Goal: Browse casually: Explore the website without a specific task or goal

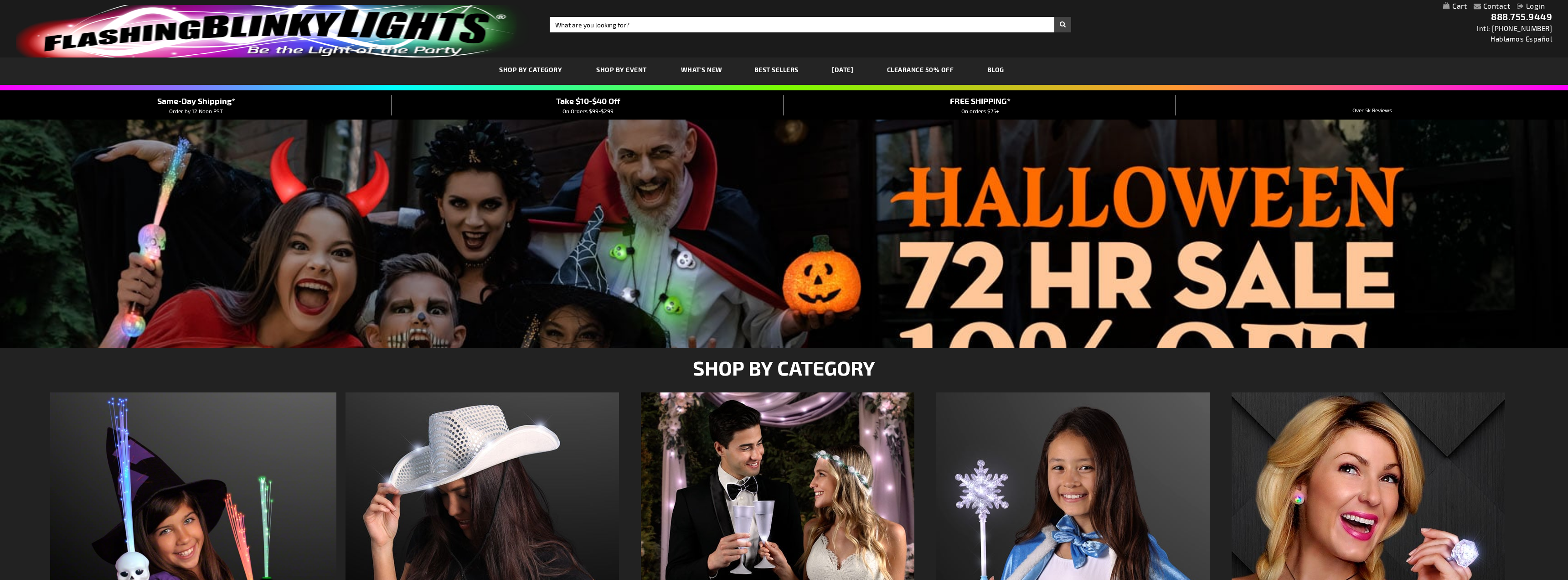
click at [524, 70] on div "Close dialog Get 10% Off Subscribe and save today Unlock Offer Submit" at bounding box center [784, 290] width 1568 height 580
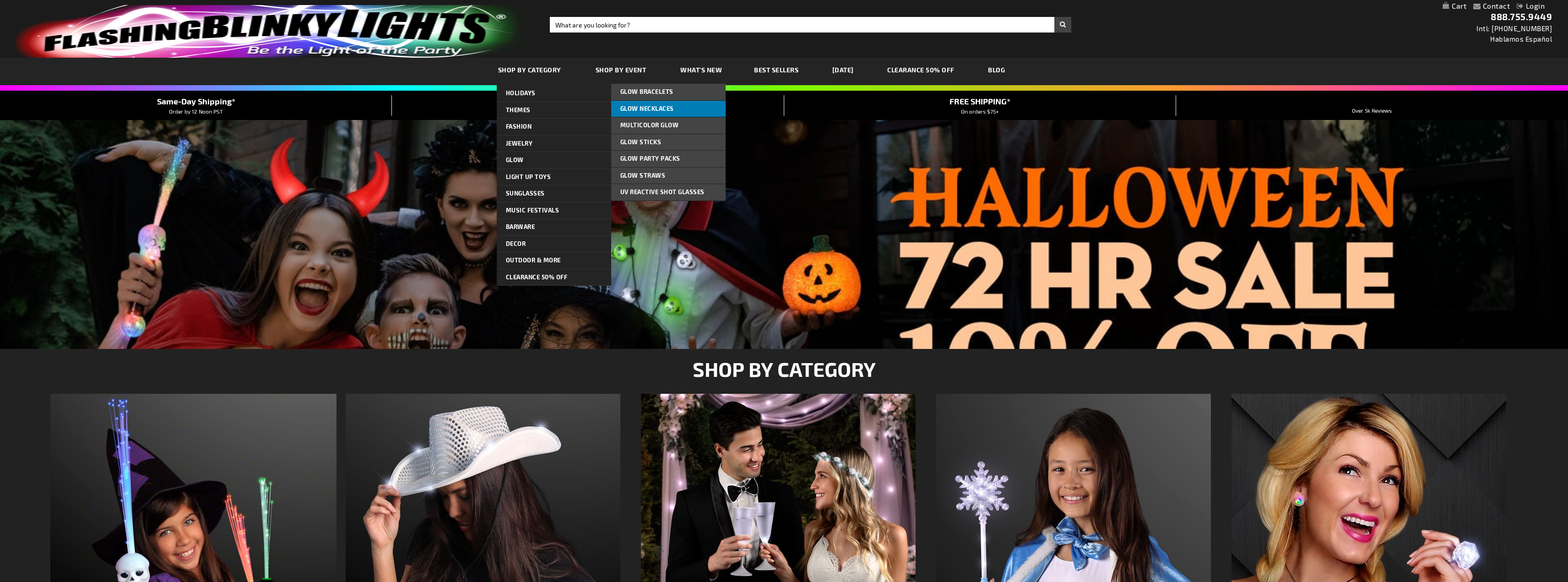
click at [637, 107] on span "Glow Necklaces" at bounding box center [647, 108] width 54 height 8
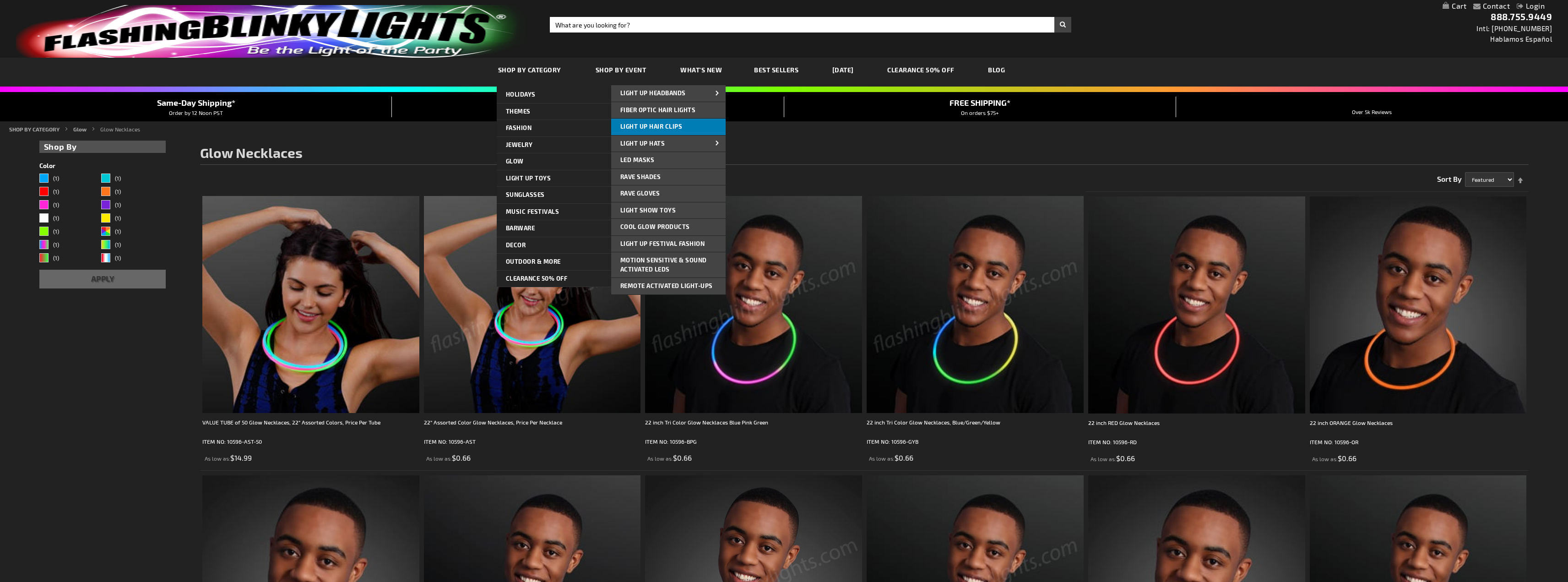
click at [665, 128] on span "Light Up Hair Clips" at bounding box center [651, 126] width 62 height 8
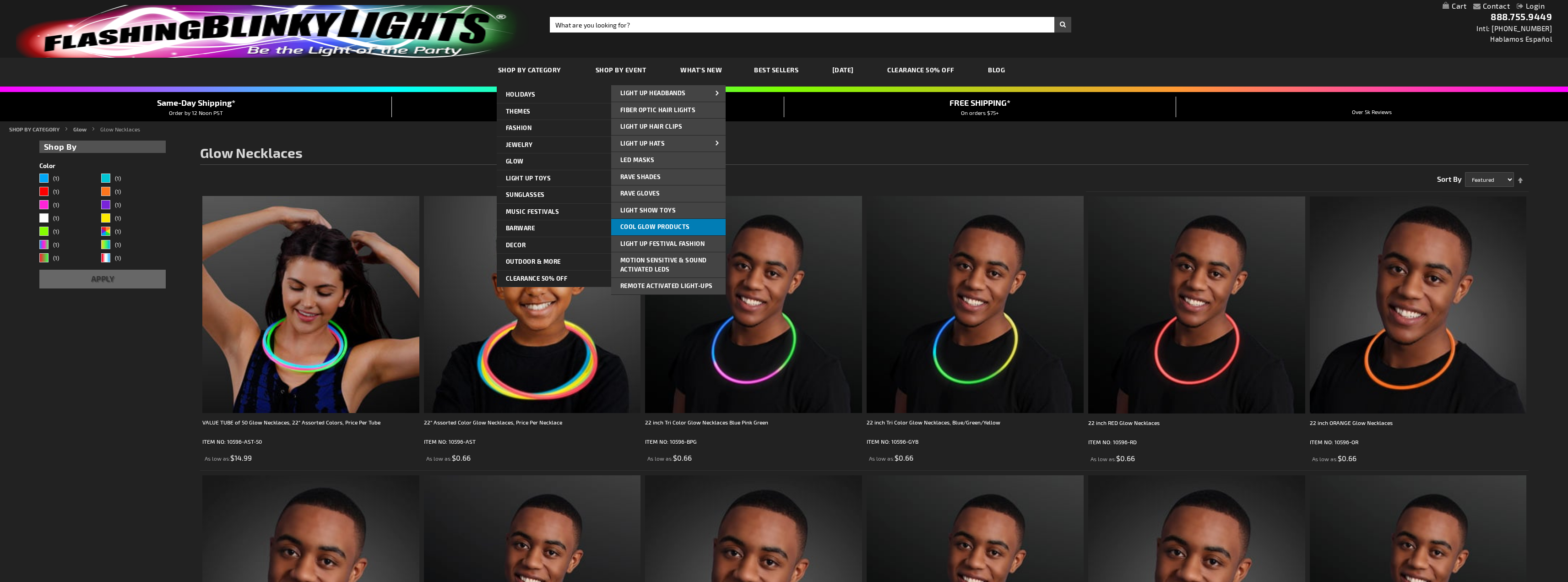
click at [632, 225] on span "Cool Glow Products" at bounding box center [654, 226] width 69 height 8
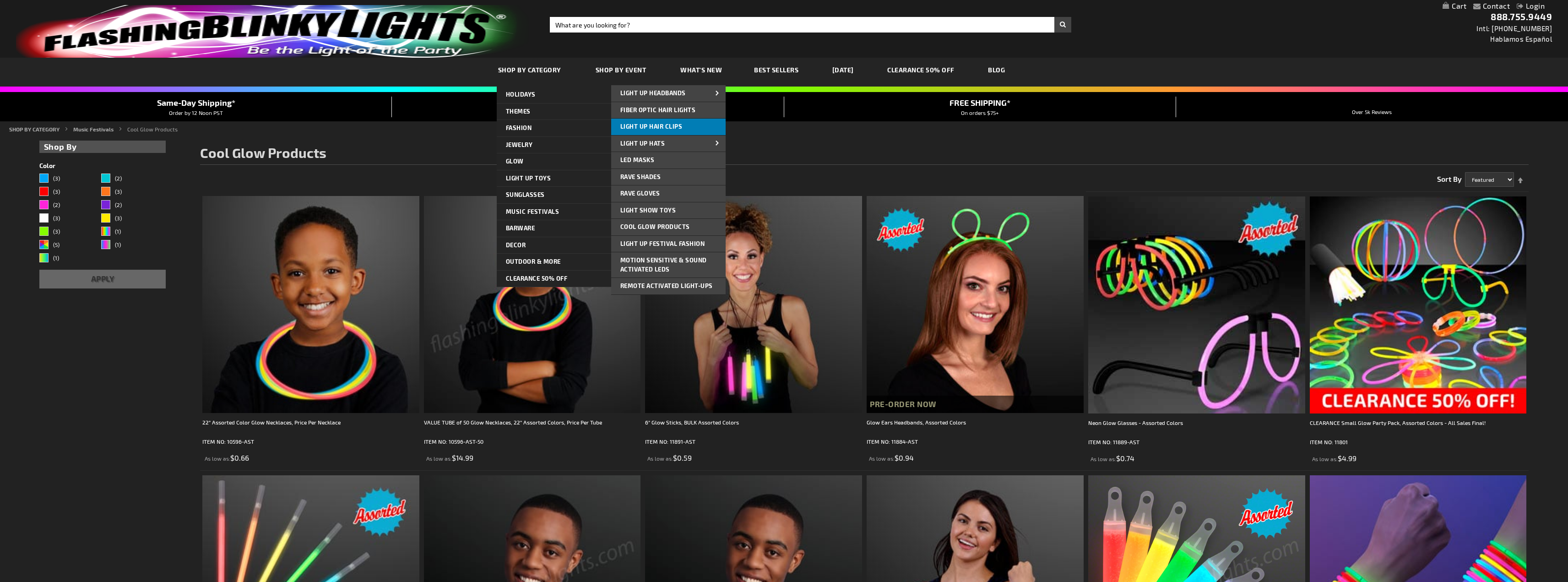
click at [635, 133] on link "Light Up Hair Clips" at bounding box center [669, 127] width 115 height 17
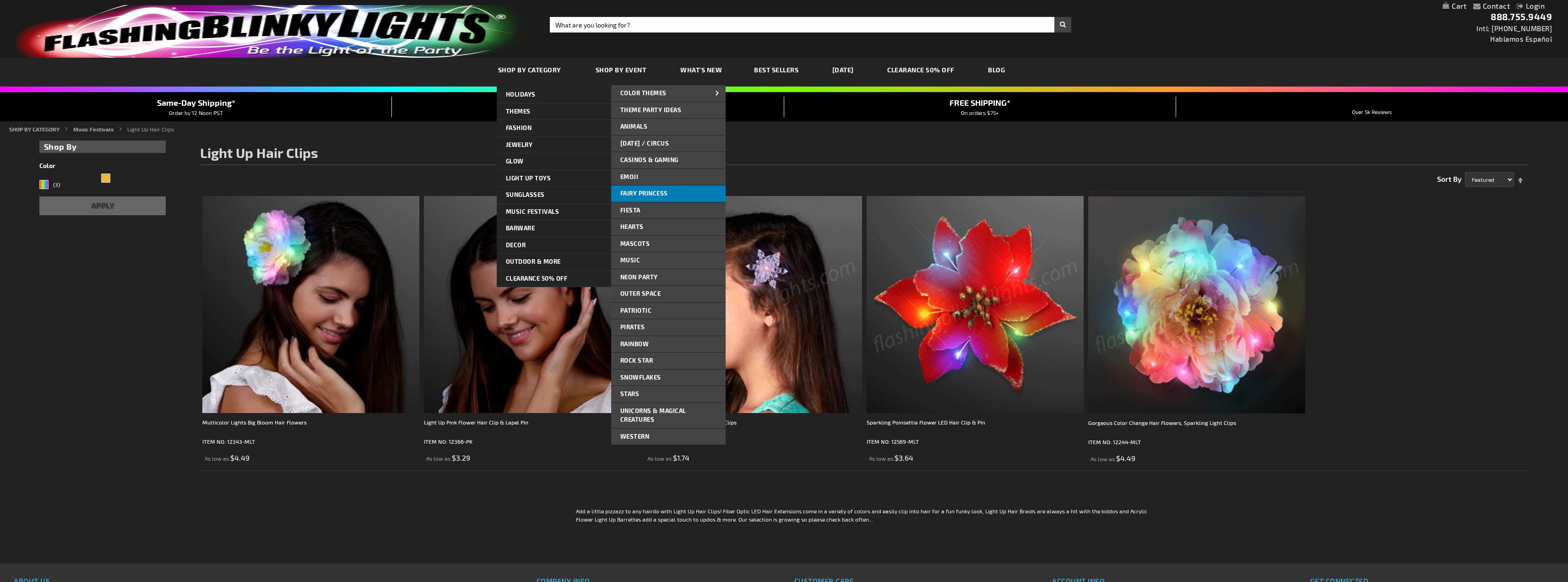
click at [668, 197] on link "Fairy Princess" at bounding box center [669, 194] width 115 height 17
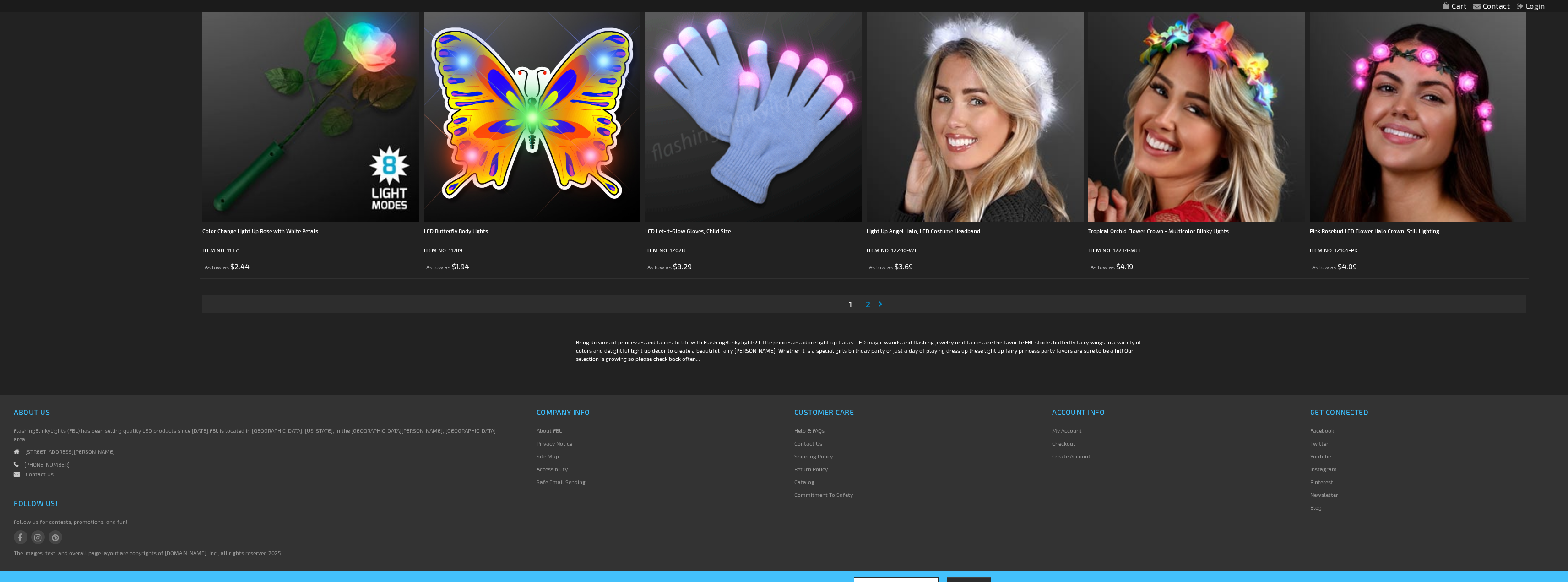
scroll to position [2708, 0]
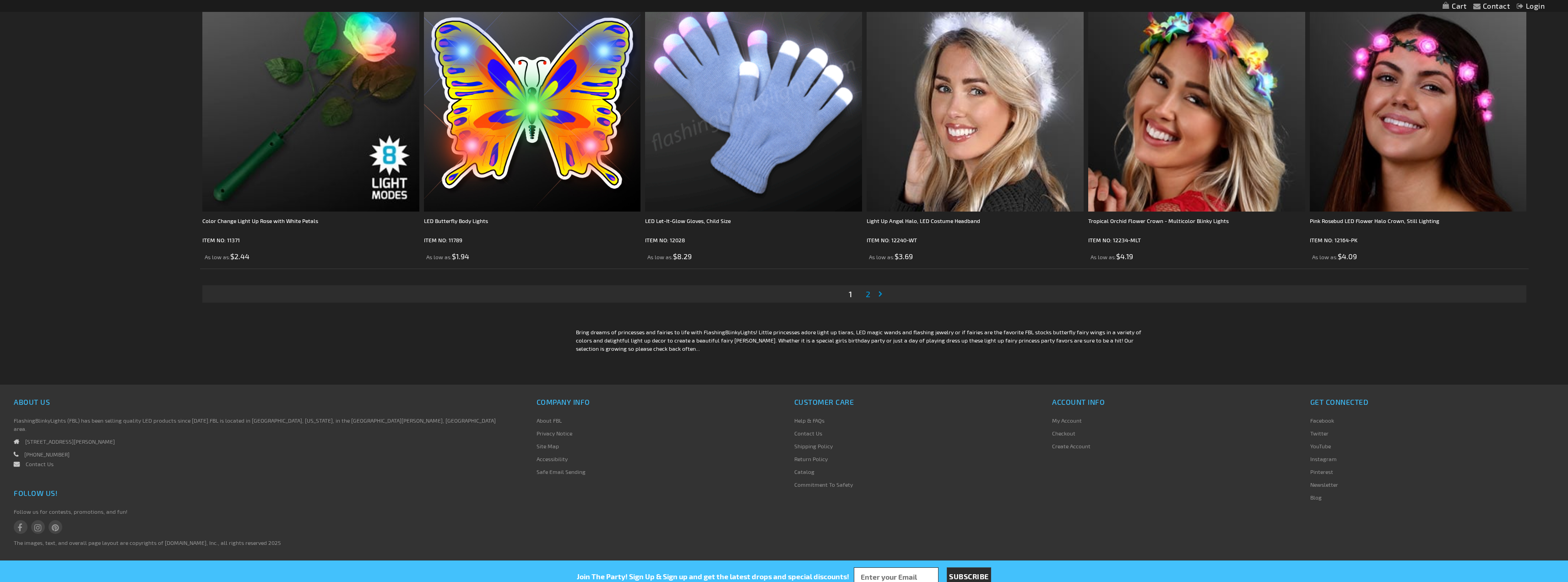
click at [869, 294] on span "2" at bounding box center [868, 294] width 4 height 10
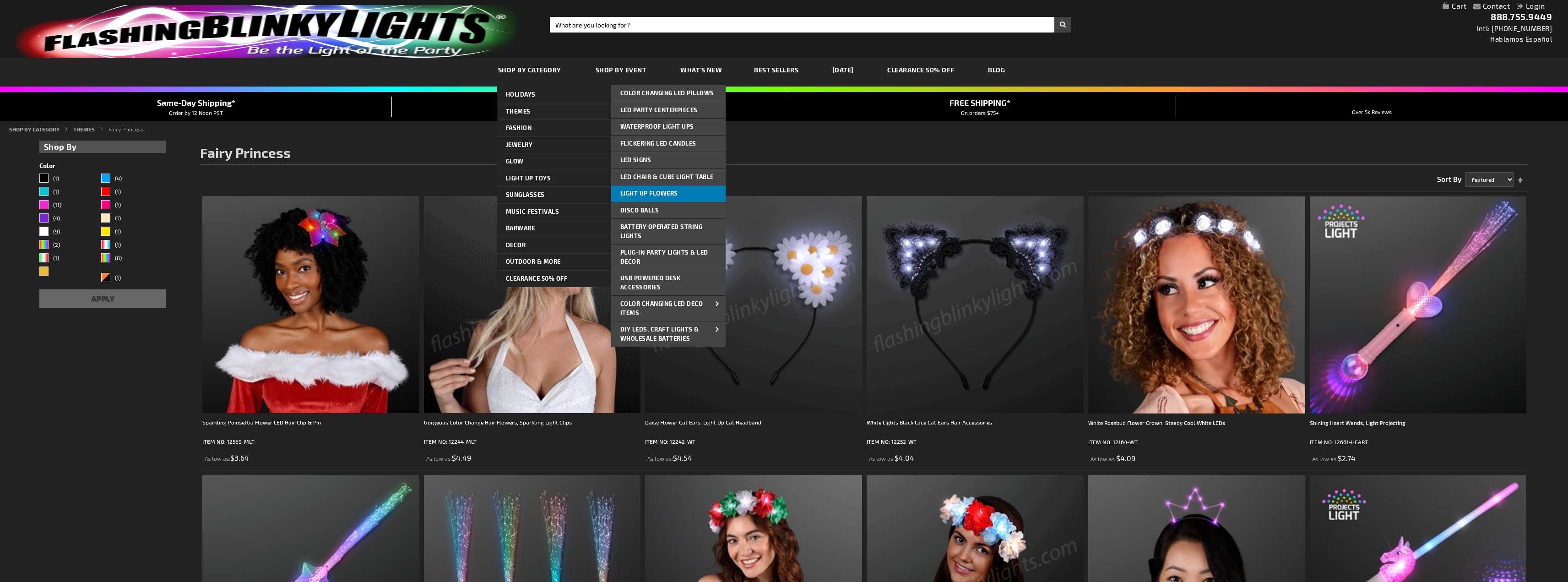
click at [643, 191] on span "Light Up Flowers" at bounding box center [648, 193] width 58 height 8
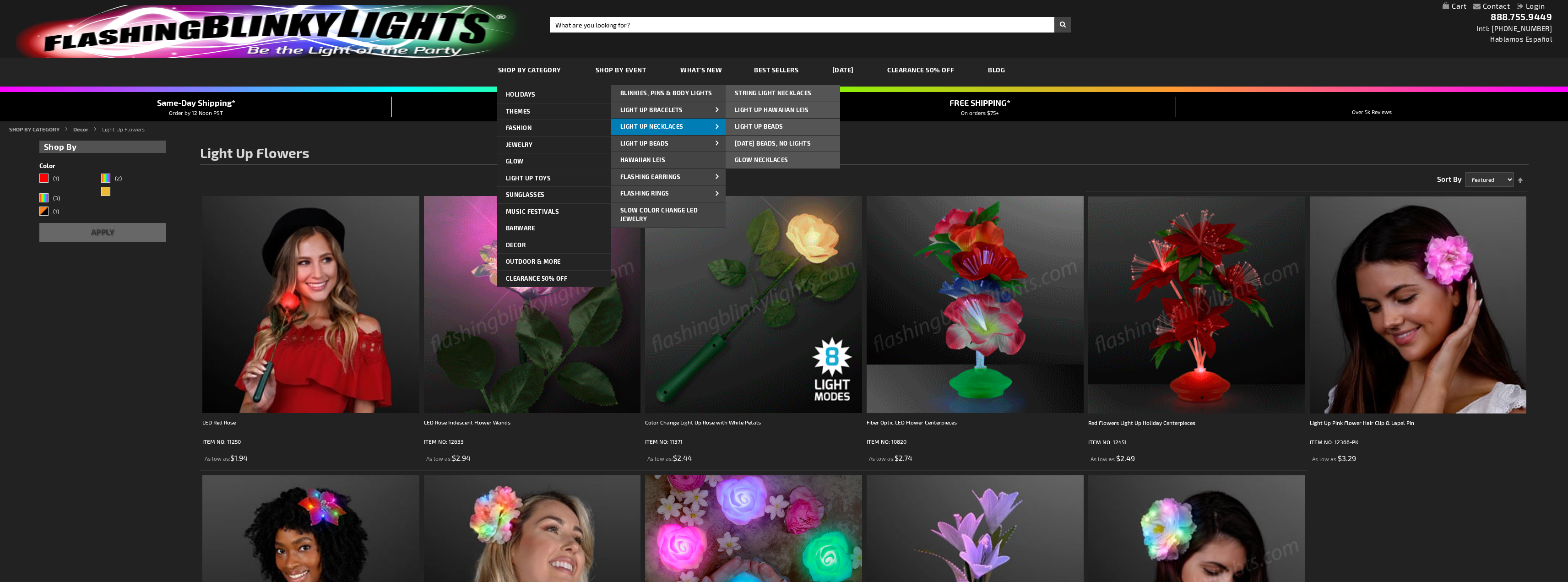
click at [661, 125] on span "Light Up Necklaces" at bounding box center [652, 126] width 64 height 8
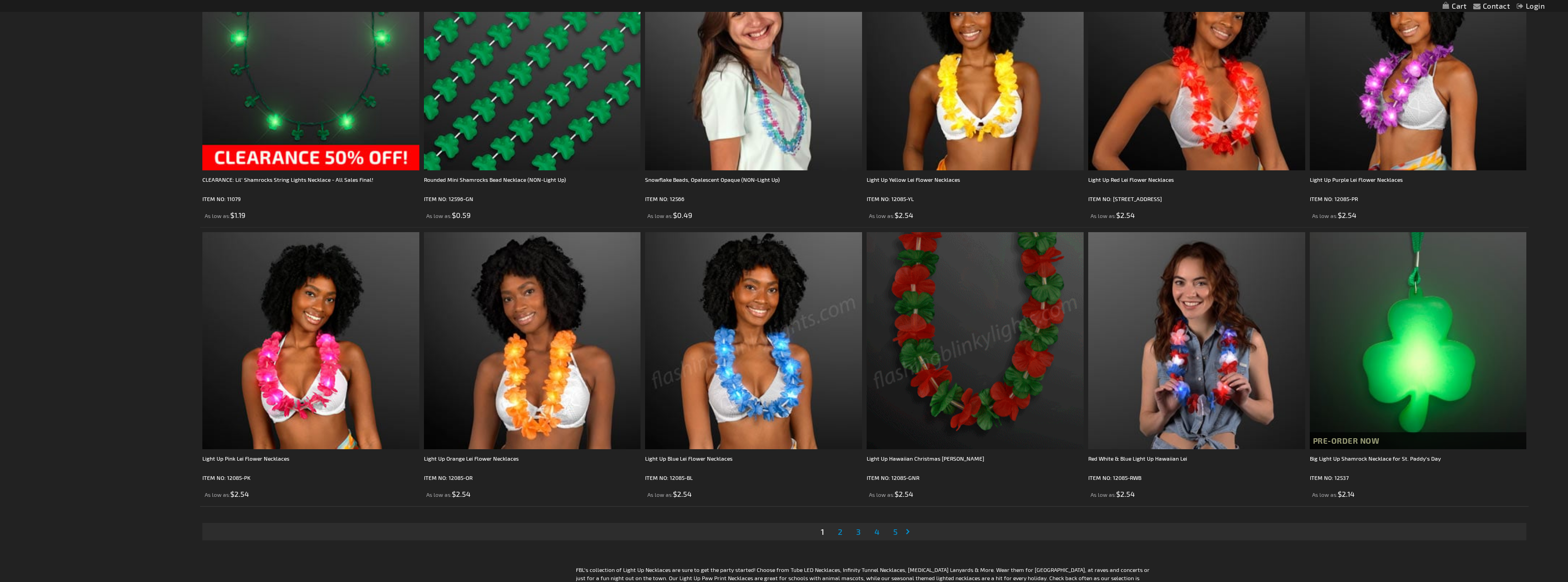
scroll to position [2708, 0]
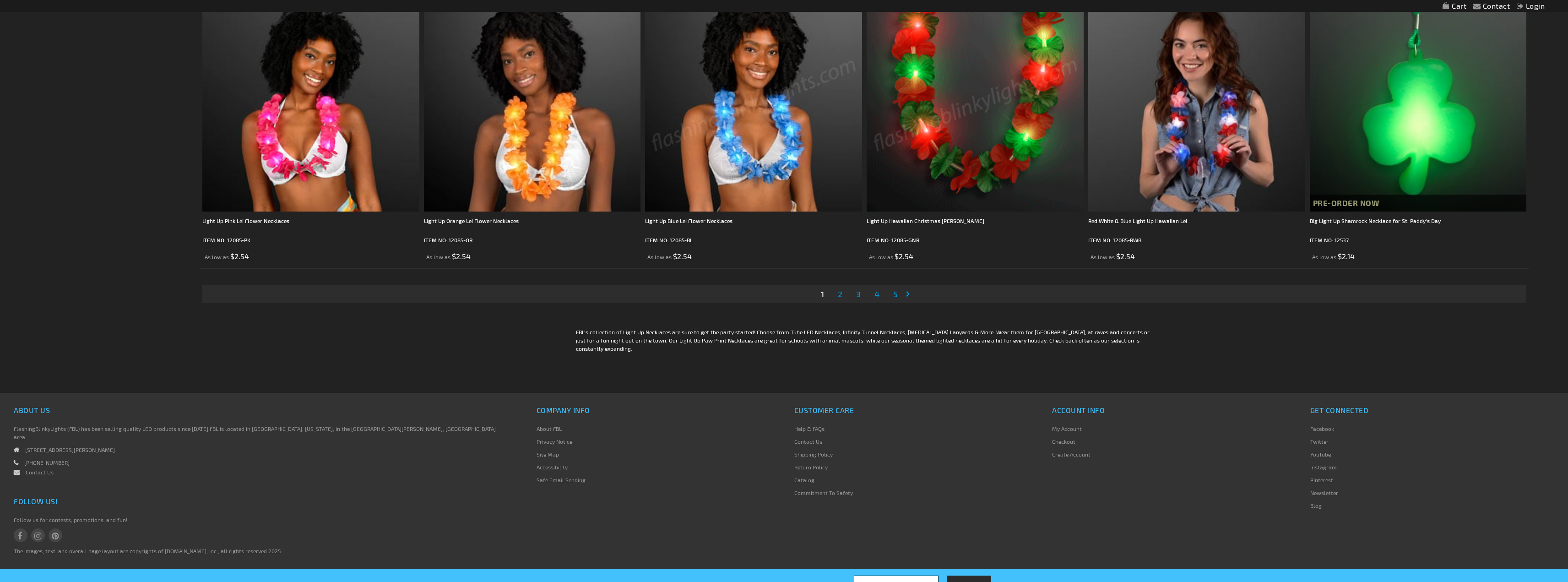
click at [839, 294] on span "2" at bounding box center [839, 294] width 4 height 10
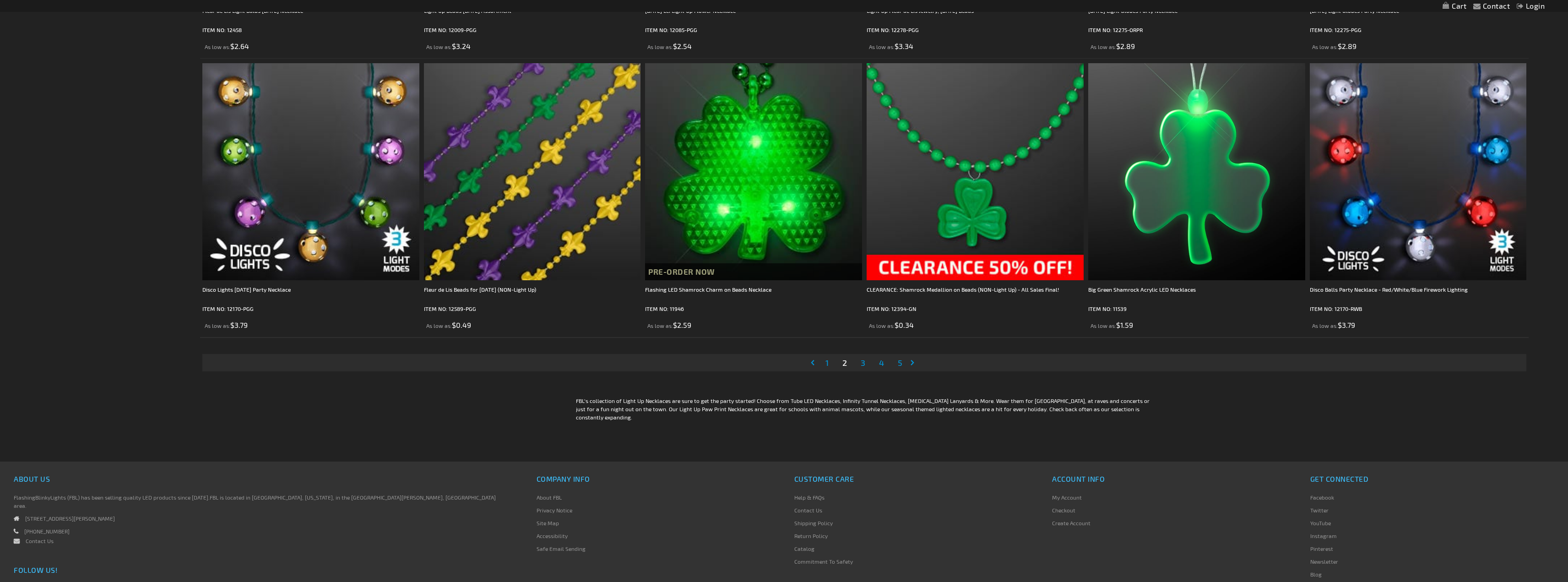
scroll to position [2708, 0]
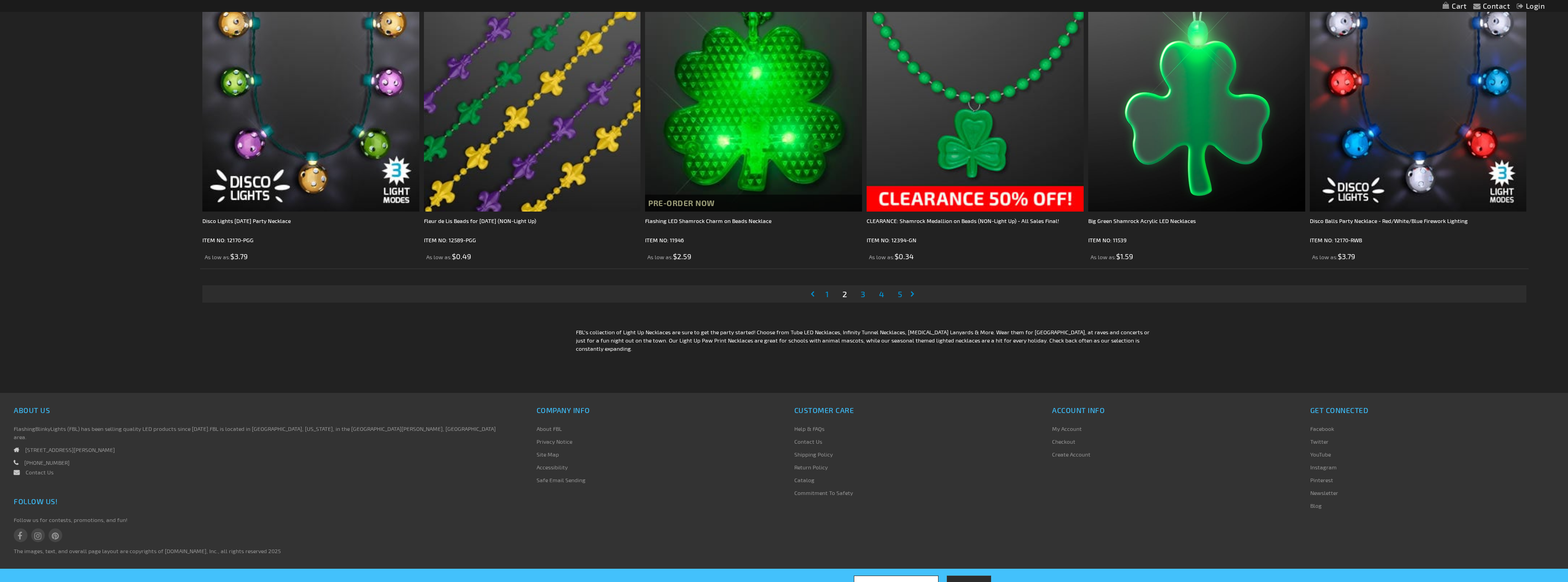
click at [864, 296] on span "3" at bounding box center [863, 294] width 4 height 10
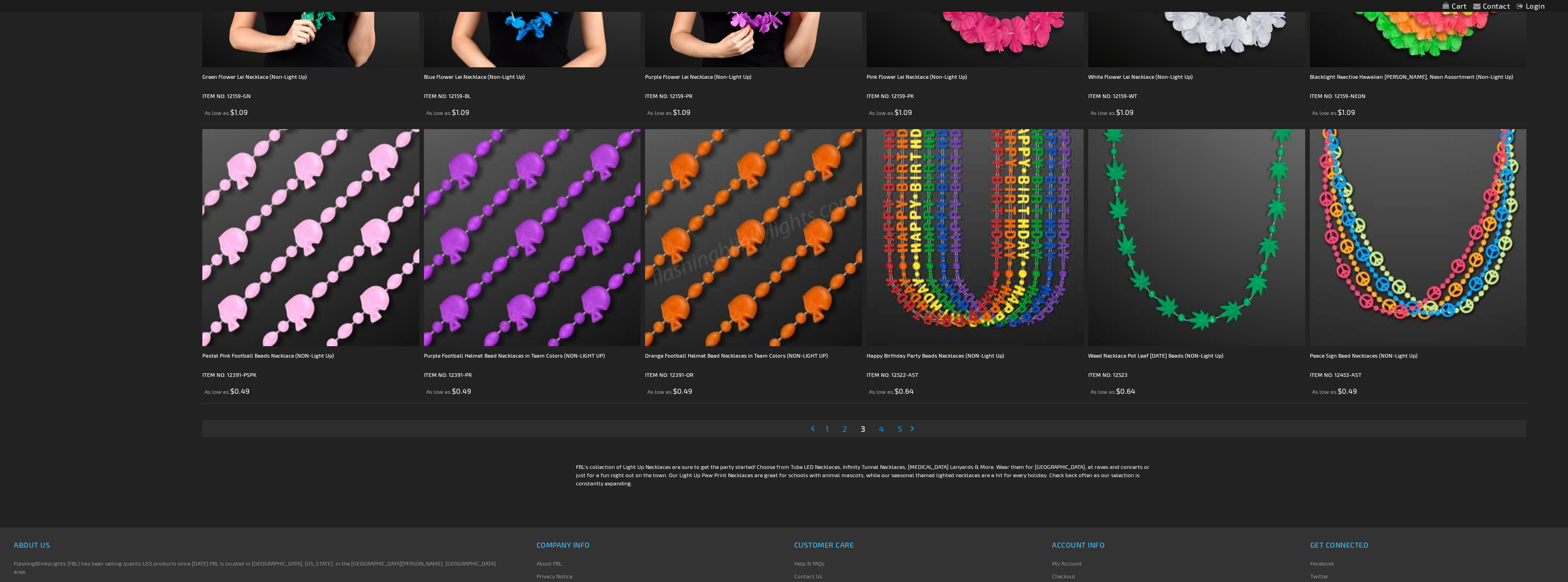
scroll to position [2708, 0]
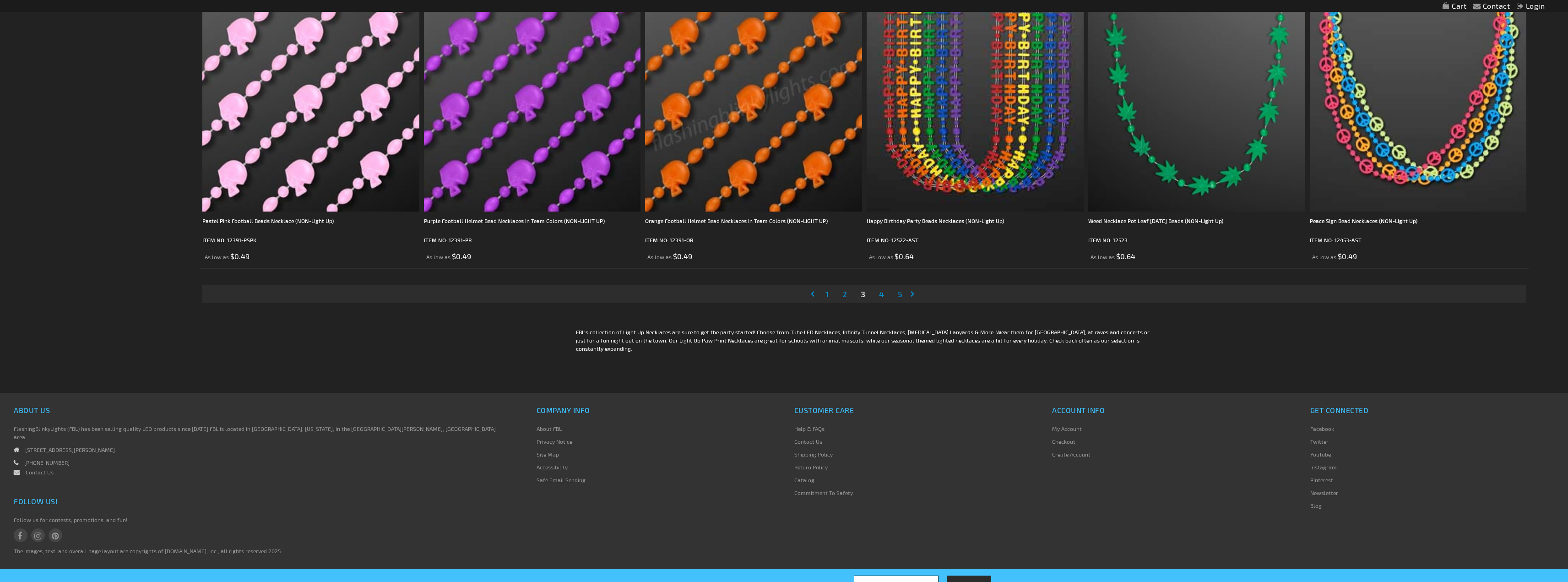
click at [885, 294] on link "Page 4" at bounding box center [881, 294] width 8 height 13
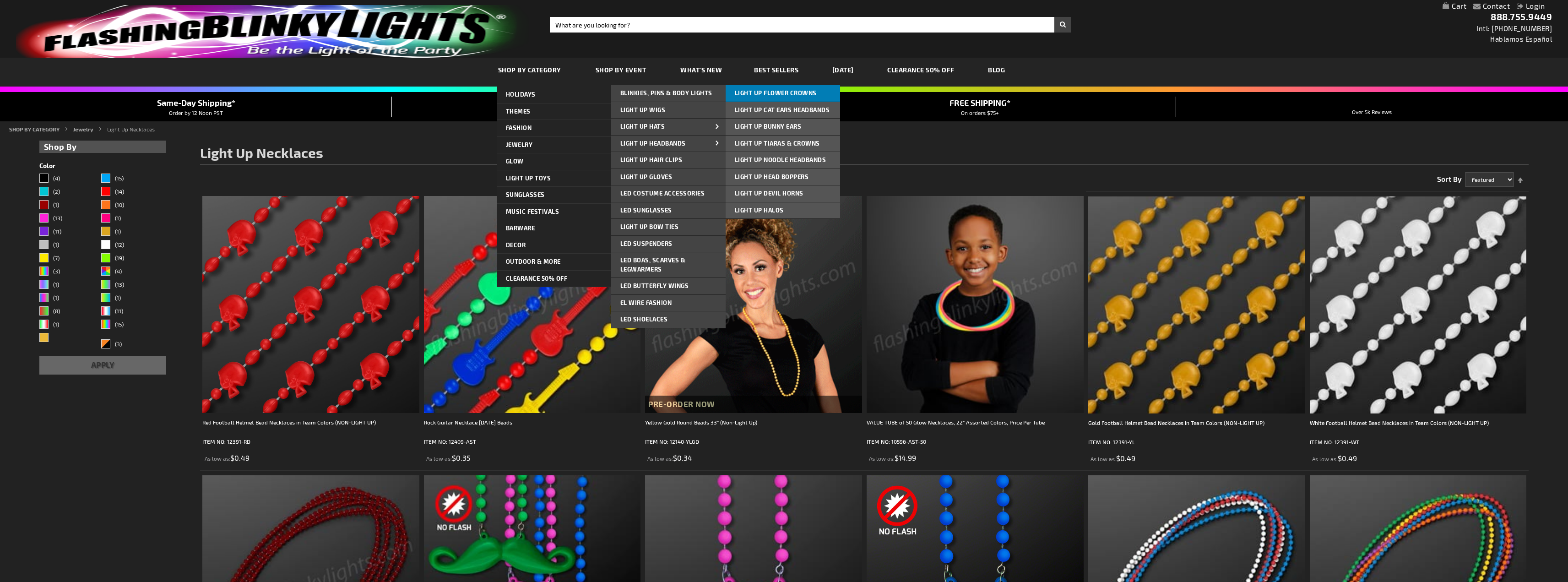
click at [776, 99] on link "Light Up Flower Crowns" at bounding box center [782, 94] width 115 height 17
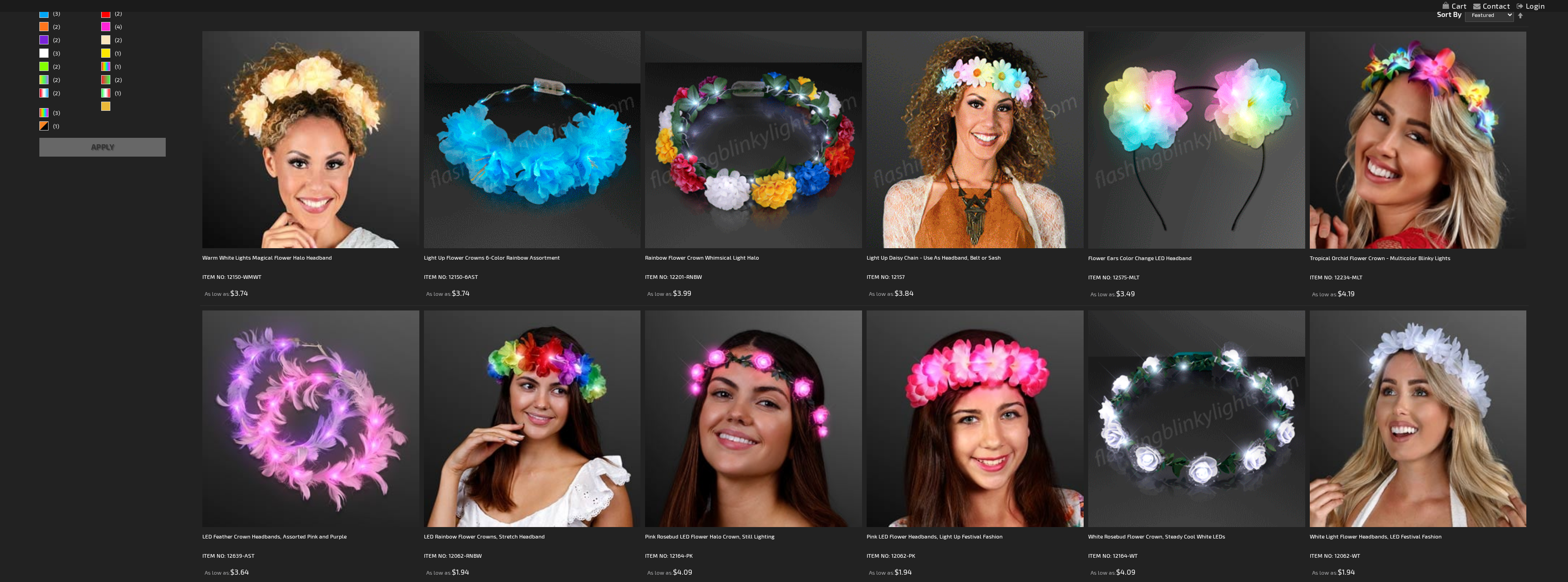
scroll to position [183, 0]
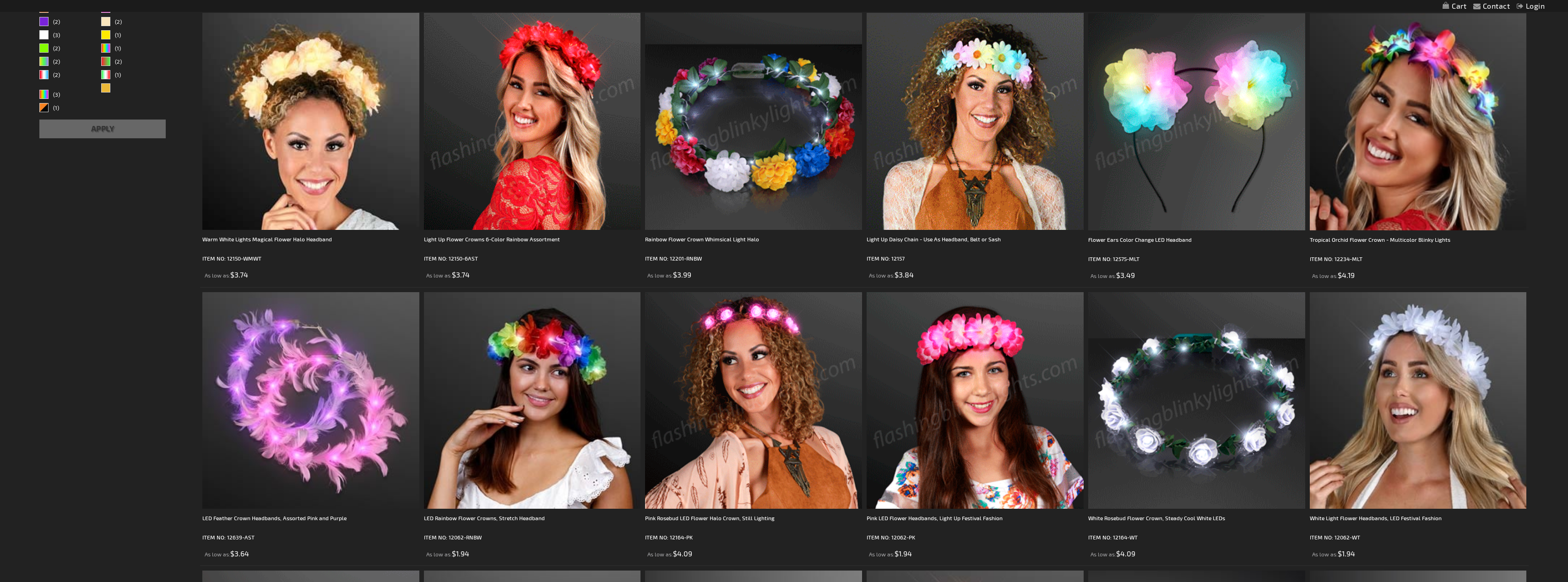
click at [694, 327] on img at bounding box center [753, 400] width 217 height 217
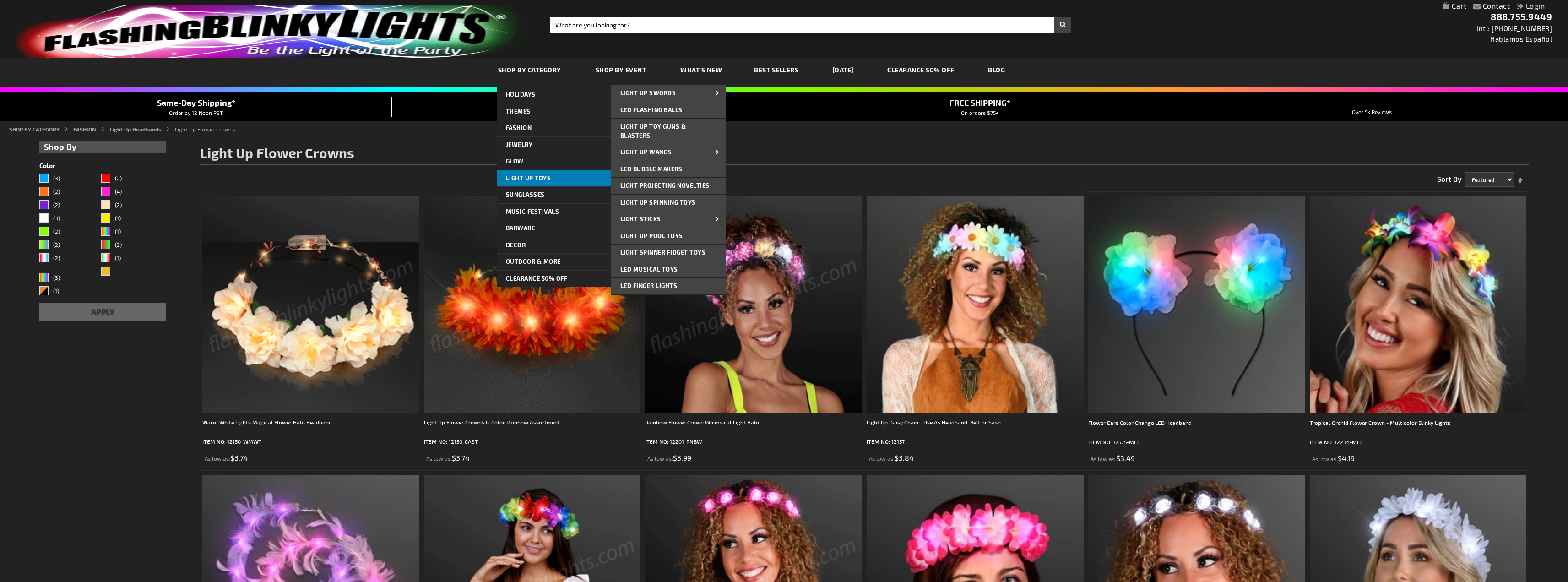
click at [544, 176] on span "Light Up Toys" at bounding box center [529, 177] width 45 height 8
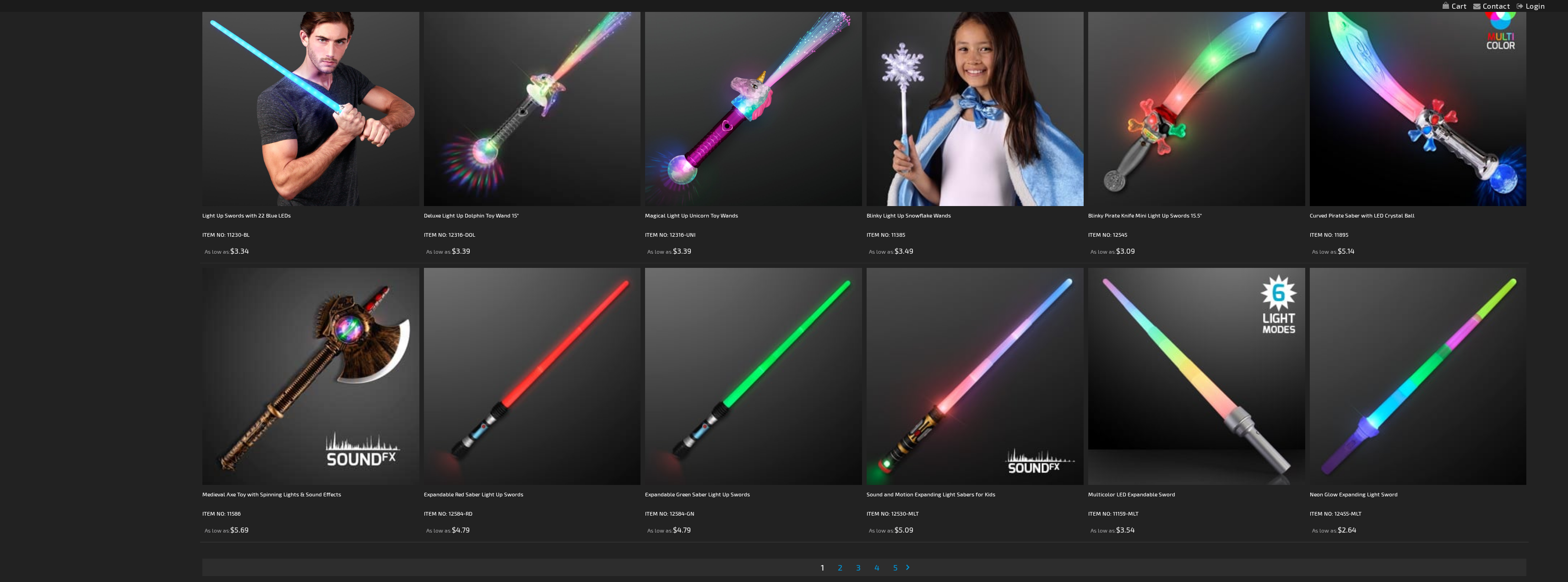
scroll to position [2654, 0]
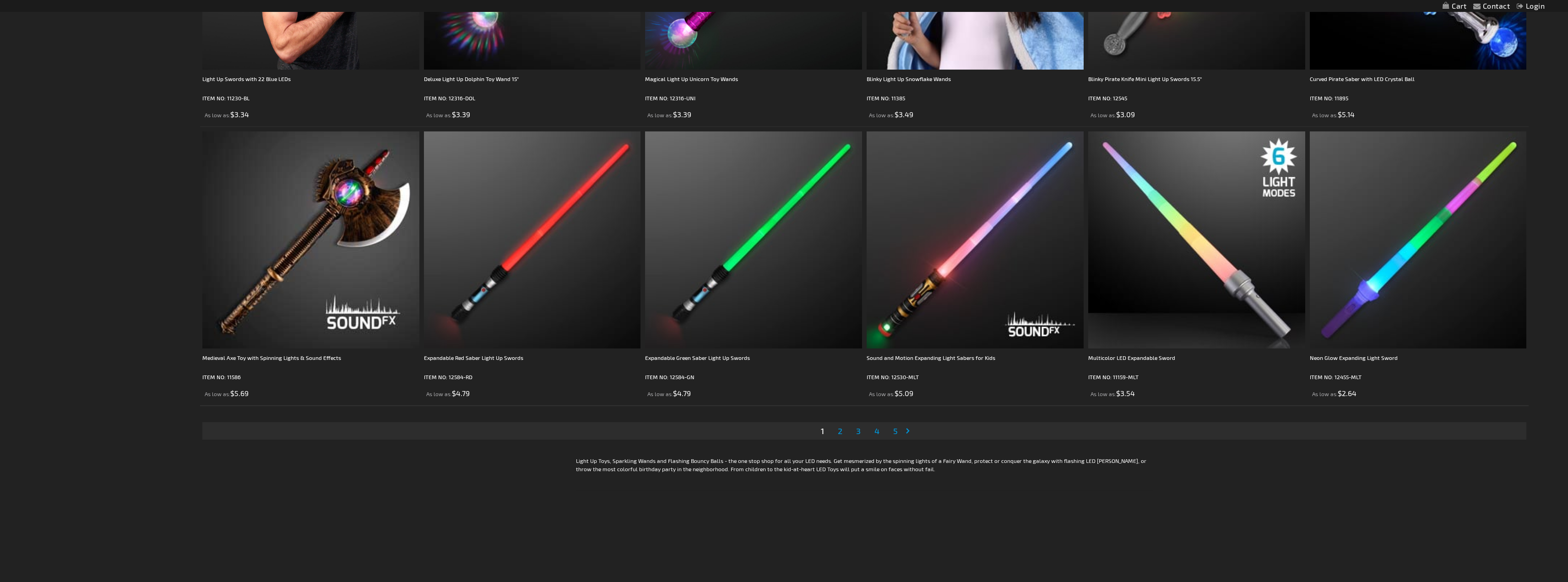
click at [841, 431] on span "2" at bounding box center [839, 431] width 4 height 10
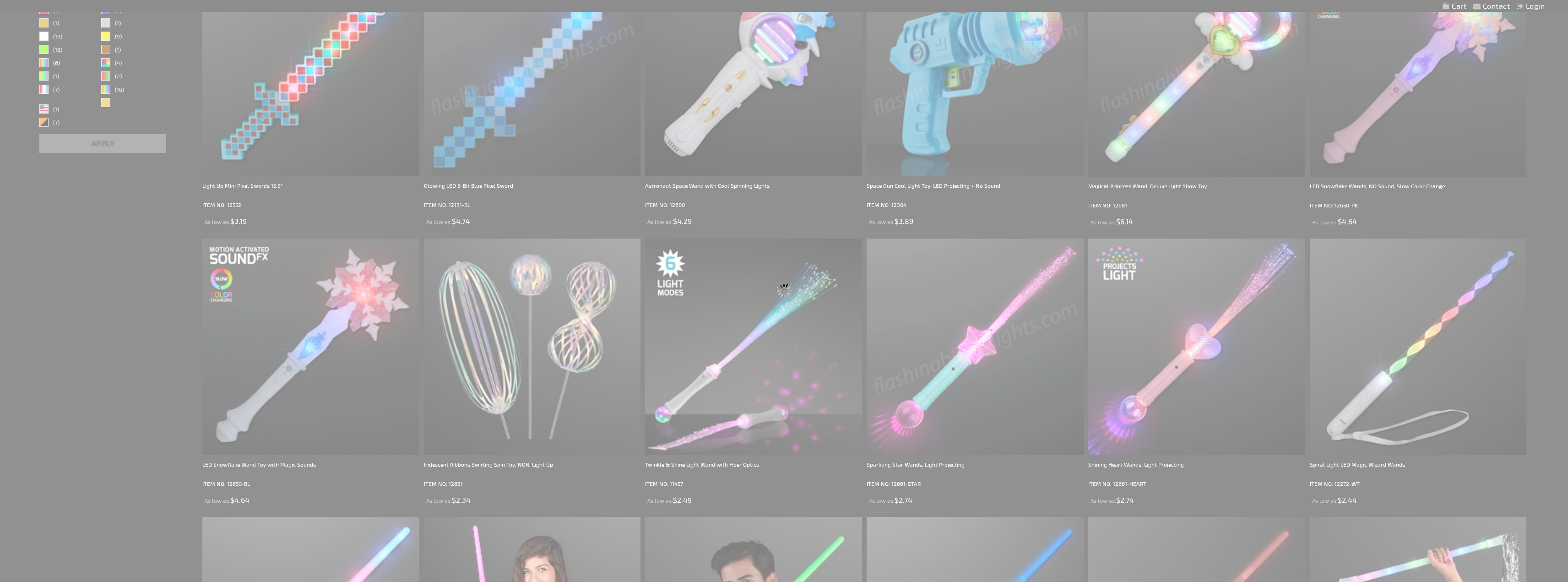
scroll to position [183, 0]
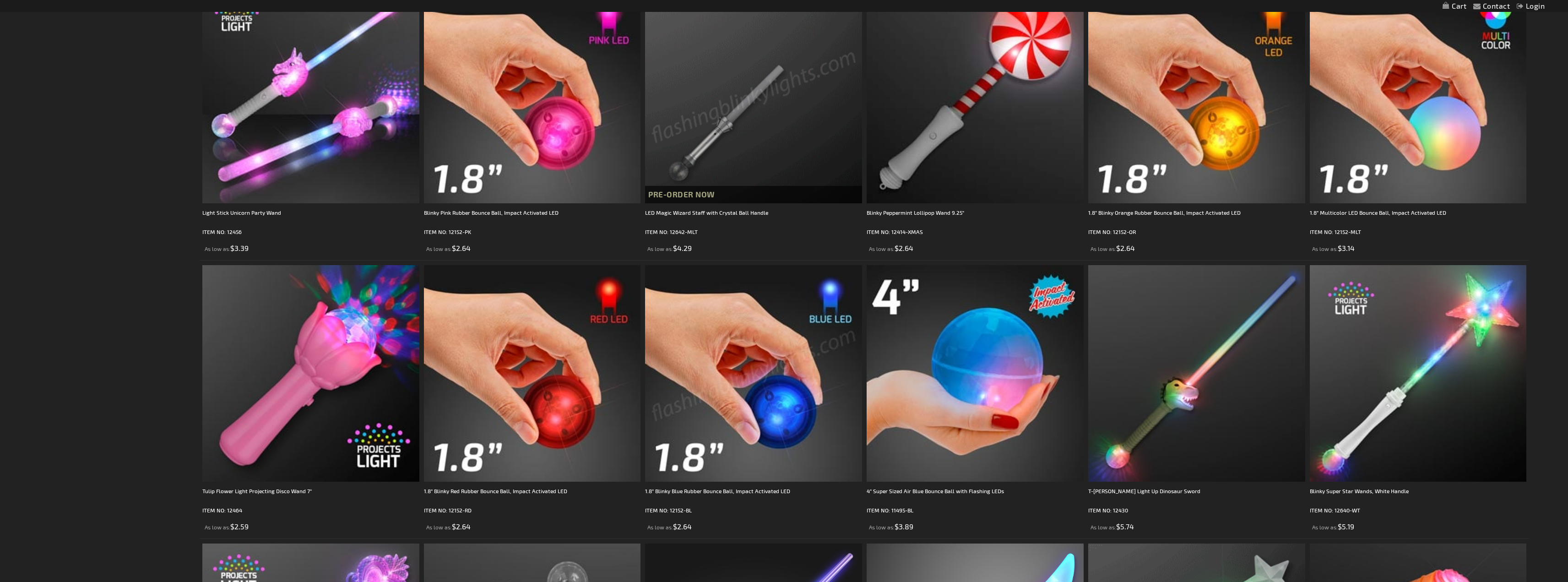
scroll to position [2608, 0]
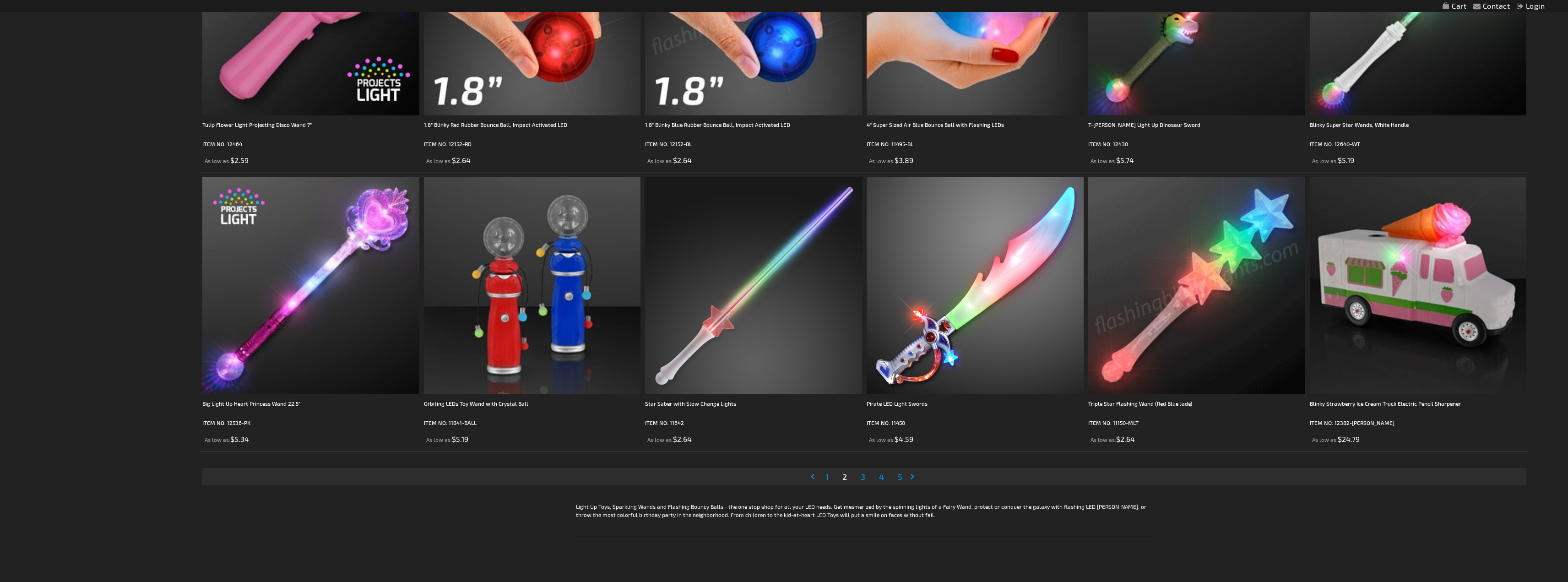
click at [863, 477] on span "3" at bounding box center [863, 477] width 4 height 10
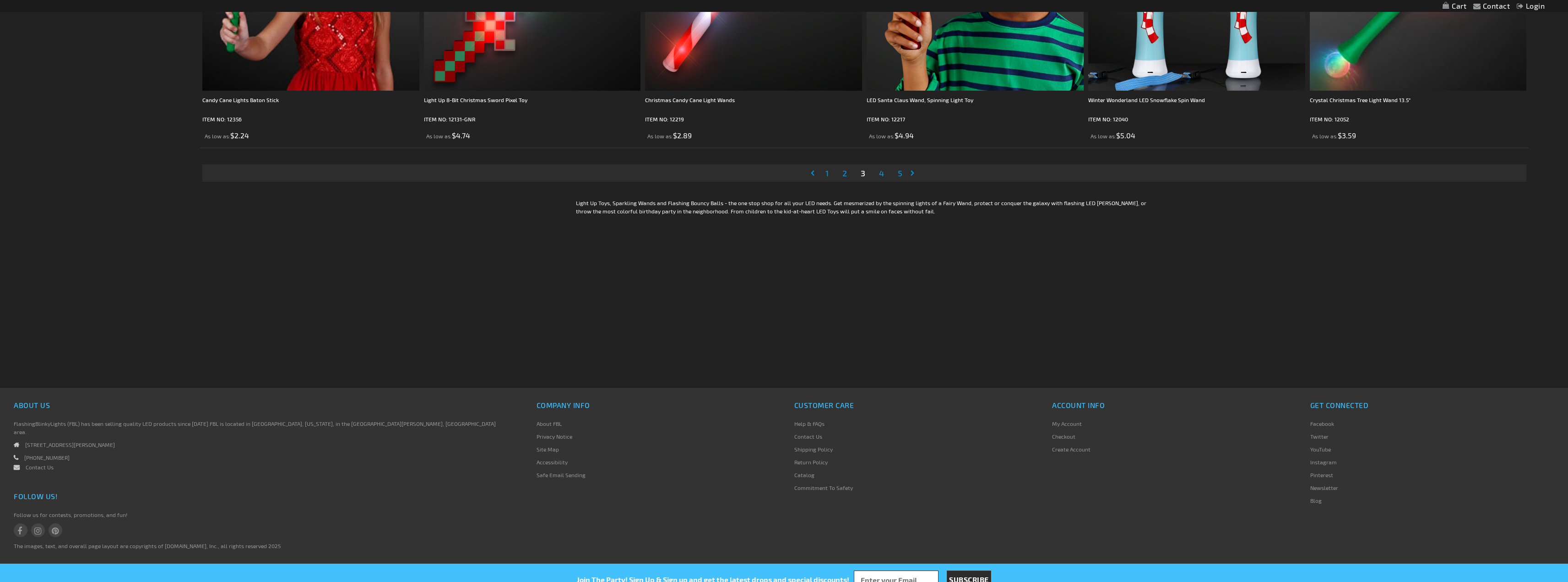
scroll to position [2915, 0]
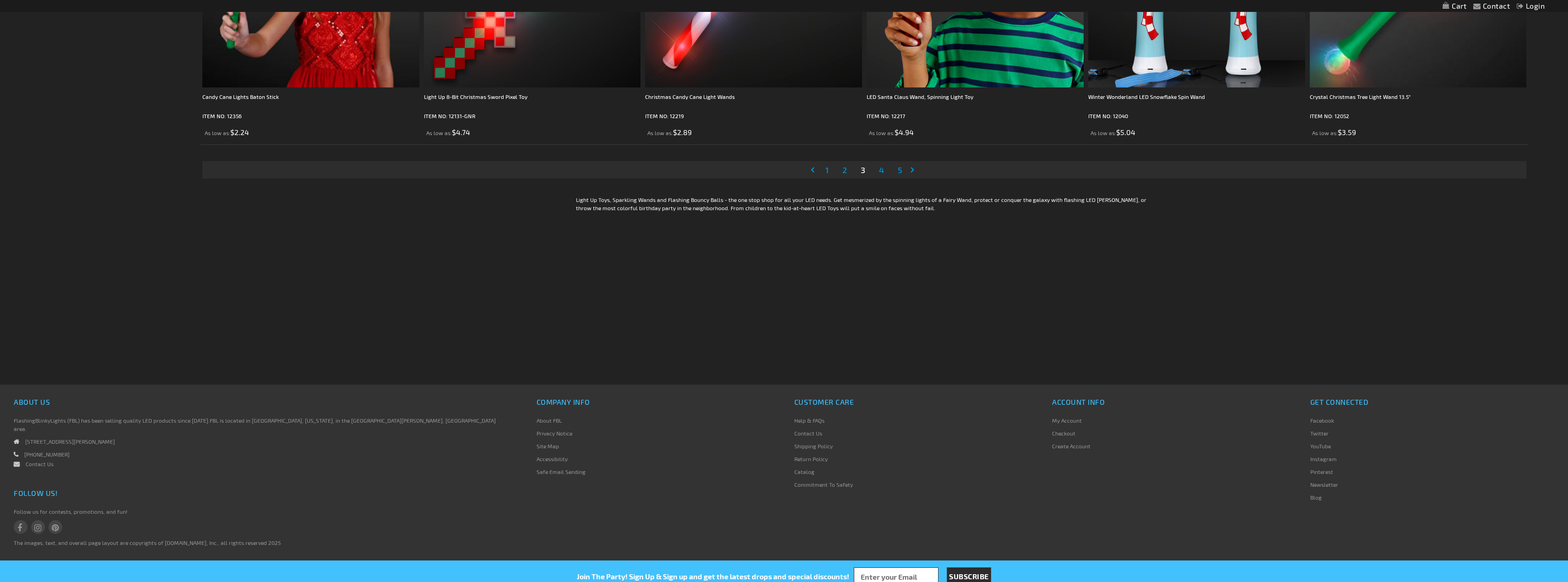
click at [884, 168] on link "Page 4" at bounding box center [881, 170] width 8 height 13
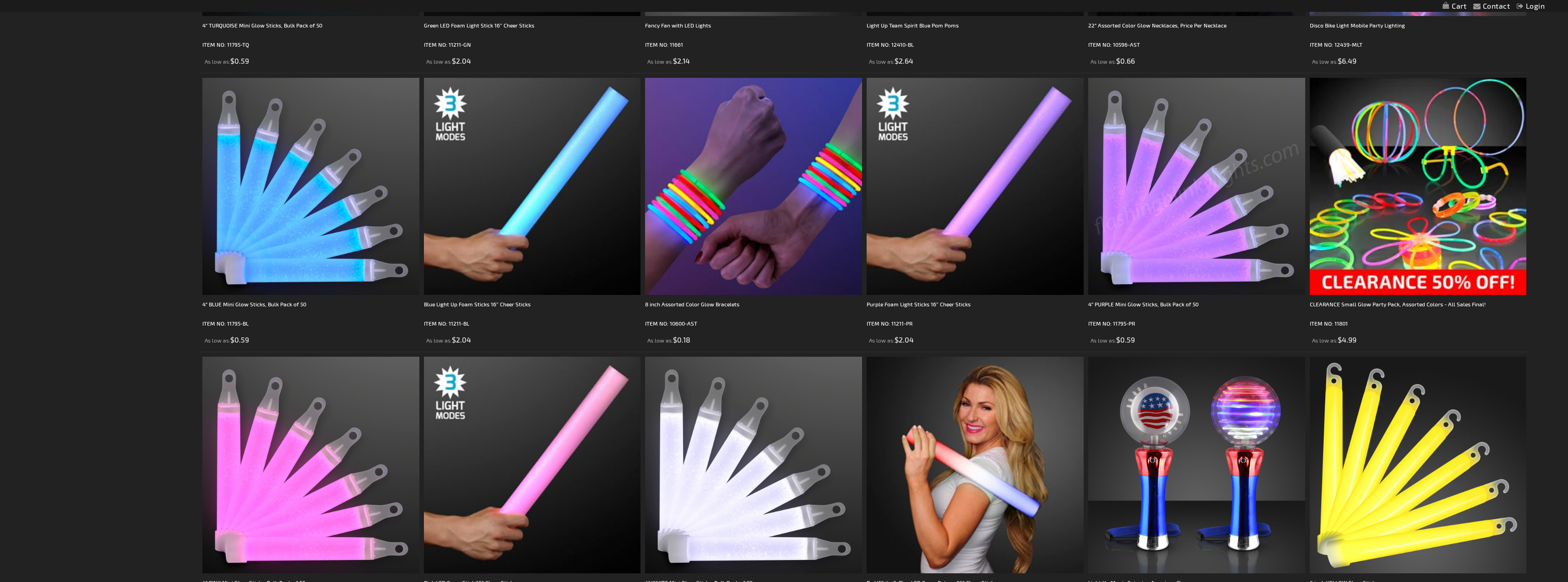
scroll to position [2425, 0]
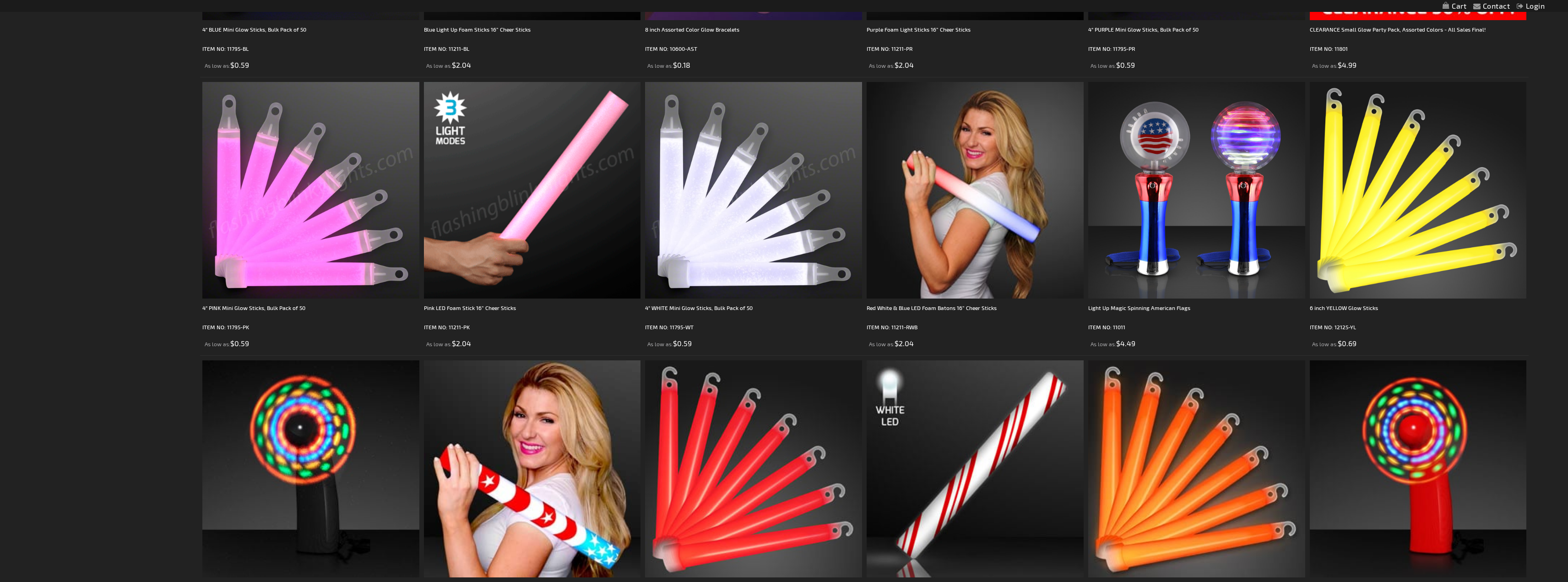
click at [579, 177] on img at bounding box center [532, 190] width 217 height 217
